Goal: Task Accomplishment & Management: Use online tool/utility

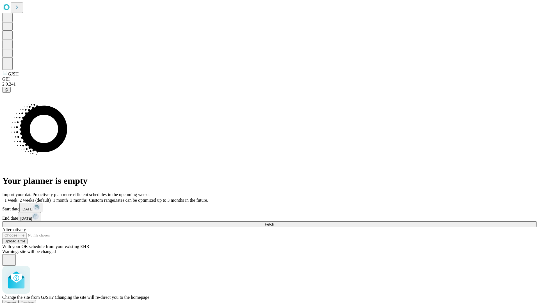
click at [34, 301] on span "Confirm" at bounding box center [27, 303] width 13 height 4
click at [17, 198] on label "1 week" at bounding box center [9, 200] width 15 height 5
click at [274, 222] on span "Fetch" at bounding box center [269, 224] width 9 height 4
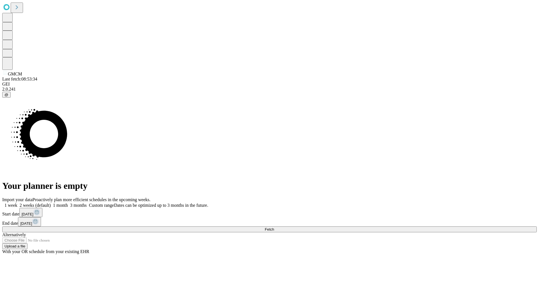
click at [17, 203] on label "1 week" at bounding box center [9, 205] width 15 height 5
click at [274, 228] on span "Fetch" at bounding box center [269, 230] width 9 height 4
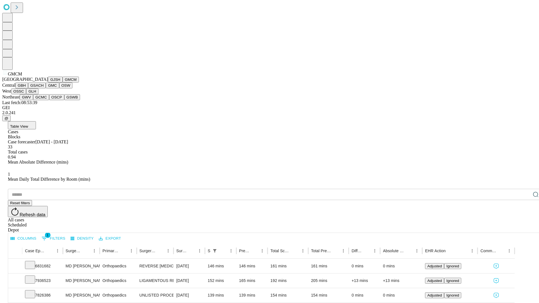
click at [28, 88] on button "GBH" at bounding box center [21, 86] width 13 height 6
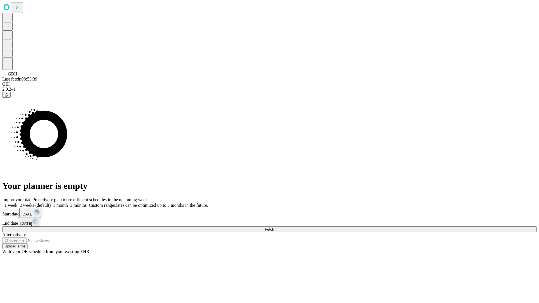
click at [17, 203] on label "1 week" at bounding box center [9, 205] width 15 height 5
click at [274, 228] on span "Fetch" at bounding box center [269, 230] width 9 height 4
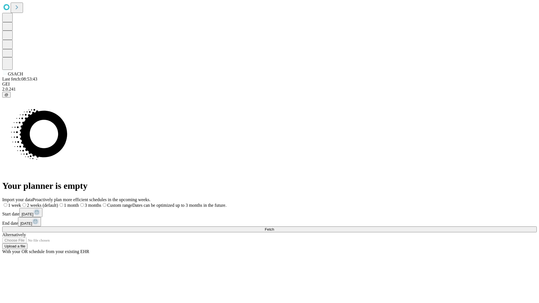
click at [21, 203] on label "1 week" at bounding box center [11, 205] width 19 height 5
click at [274, 228] on span "Fetch" at bounding box center [269, 230] width 9 height 4
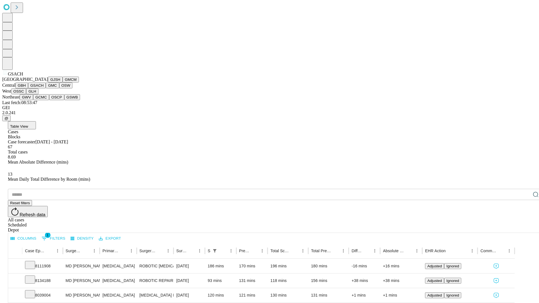
click at [46, 88] on button "GMC" at bounding box center [52, 86] width 13 height 6
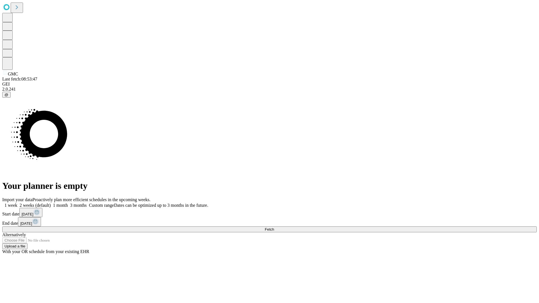
click at [17, 203] on label "1 week" at bounding box center [9, 205] width 15 height 5
click at [274, 228] on span "Fetch" at bounding box center [269, 230] width 9 height 4
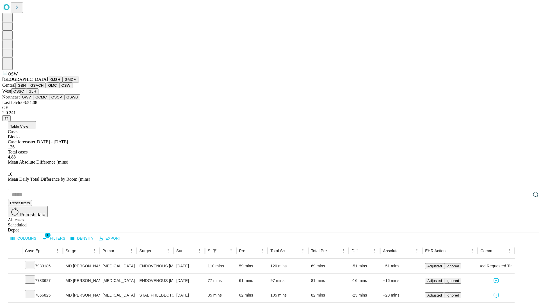
click at [26, 94] on button "OSSC" at bounding box center [18, 91] width 15 height 6
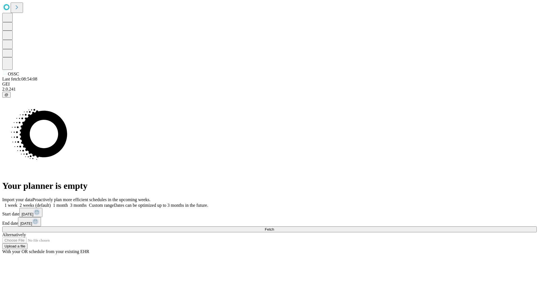
click at [17, 203] on label "1 week" at bounding box center [9, 205] width 15 height 5
click at [274, 228] on span "Fetch" at bounding box center [269, 230] width 9 height 4
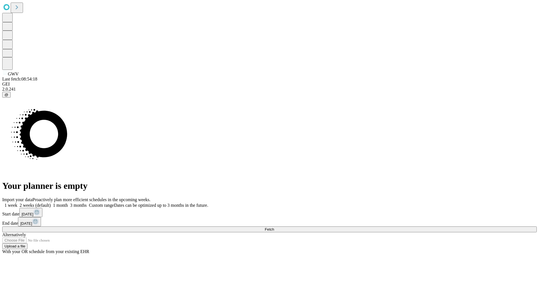
click at [17, 203] on label "1 week" at bounding box center [9, 205] width 15 height 5
click at [274, 228] on span "Fetch" at bounding box center [269, 230] width 9 height 4
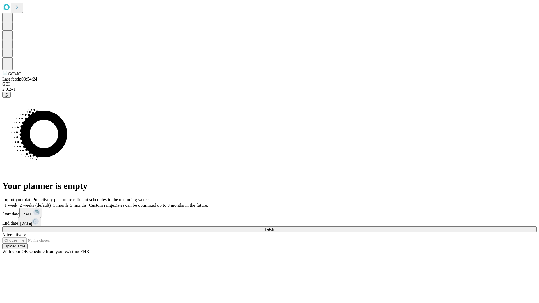
click at [17, 203] on label "1 week" at bounding box center [9, 205] width 15 height 5
click at [274, 228] on span "Fetch" at bounding box center [269, 230] width 9 height 4
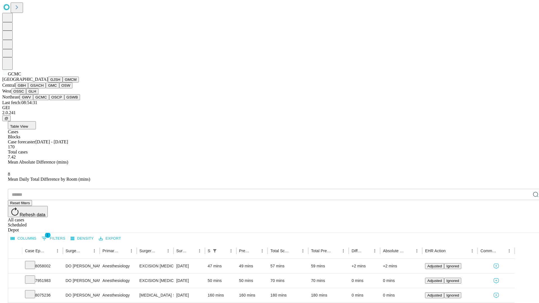
click at [49, 100] on button "OSCP" at bounding box center [56, 97] width 15 height 6
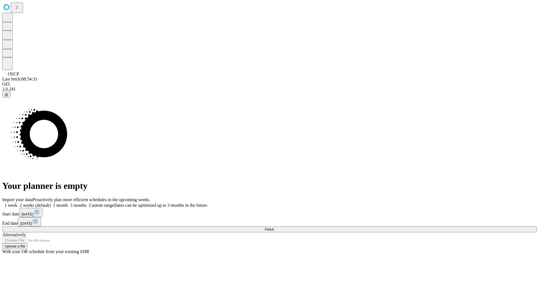
click at [17, 203] on label "1 week" at bounding box center [9, 205] width 15 height 5
click at [274, 228] on span "Fetch" at bounding box center [269, 230] width 9 height 4
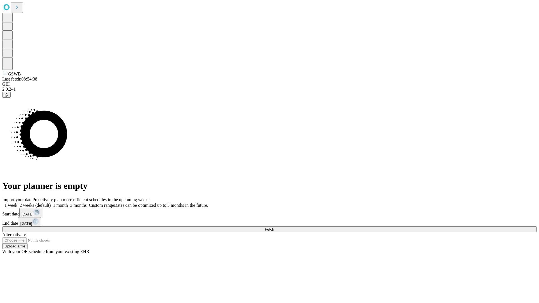
click at [274, 228] on span "Fetch" at bounding box center [269, 230] width 9 height 4
